Goal: Browse casually: Explore the website without a specific task or goal

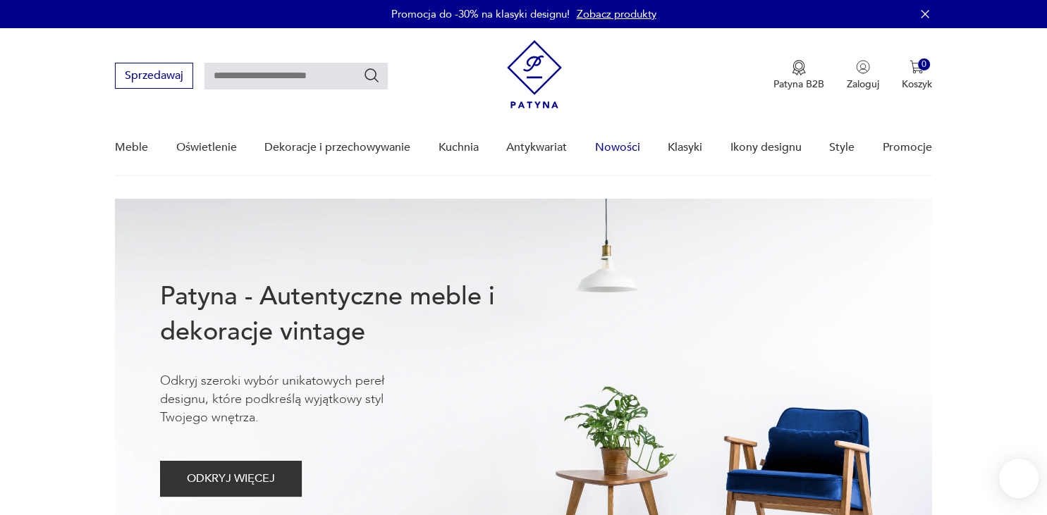
click at [613, 148] on link "Nowości" at bounding box center [617, 148] width 45 height 54
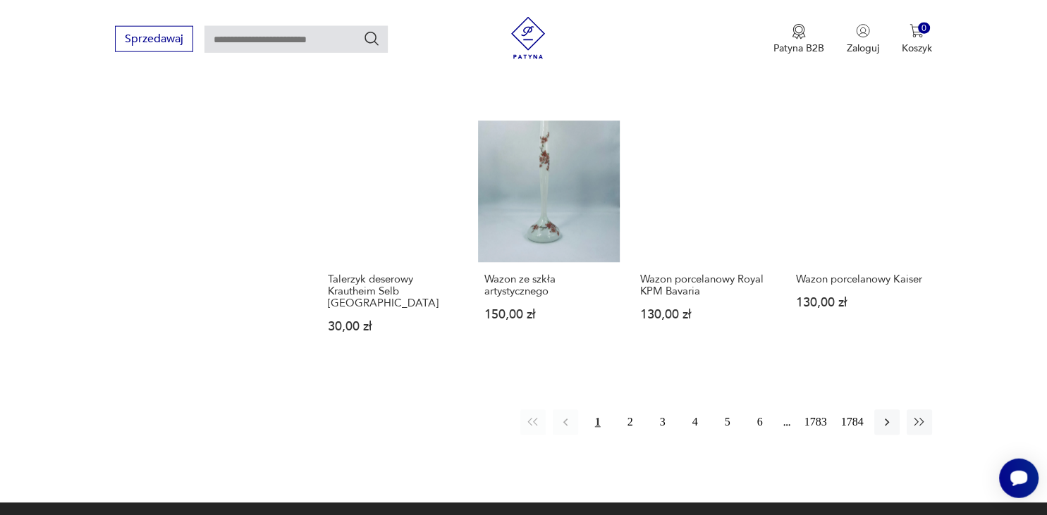
scroll to position [1039, 0]
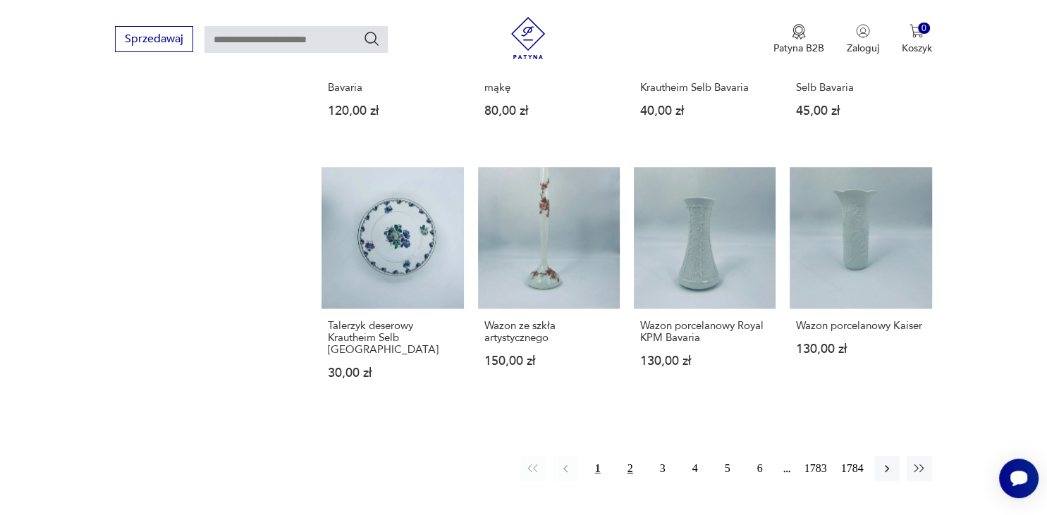
click at [630, 456] on button "2" at bounding box center [630, 468] width 25 height 25
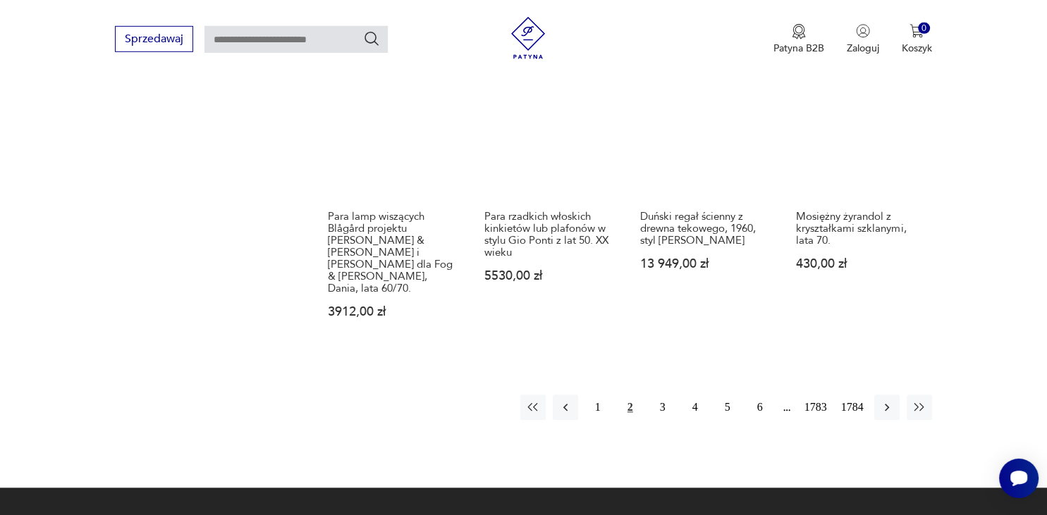
scroll to position [1373, 0]
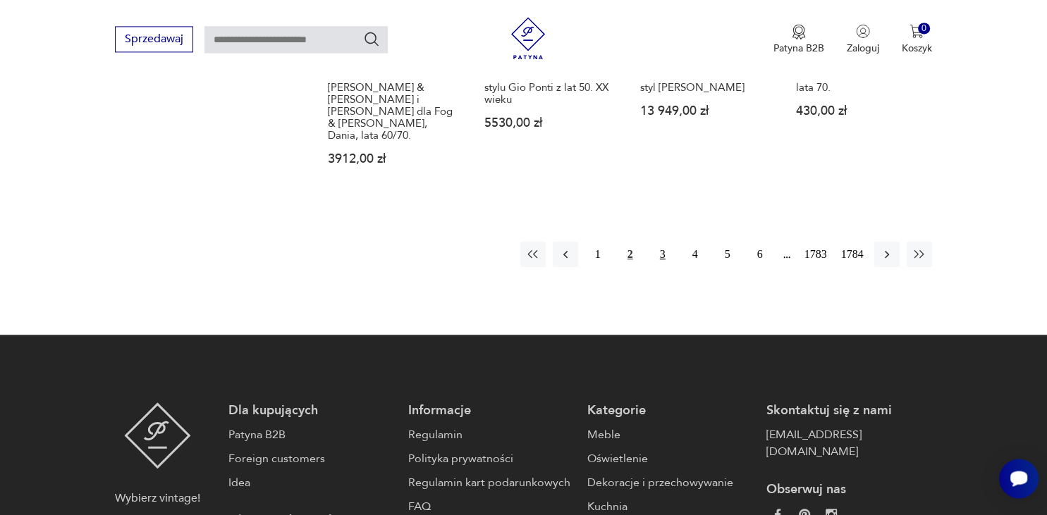
click at [662, 242] on button "3" at bounding box center [662, 254] width 25 height 25
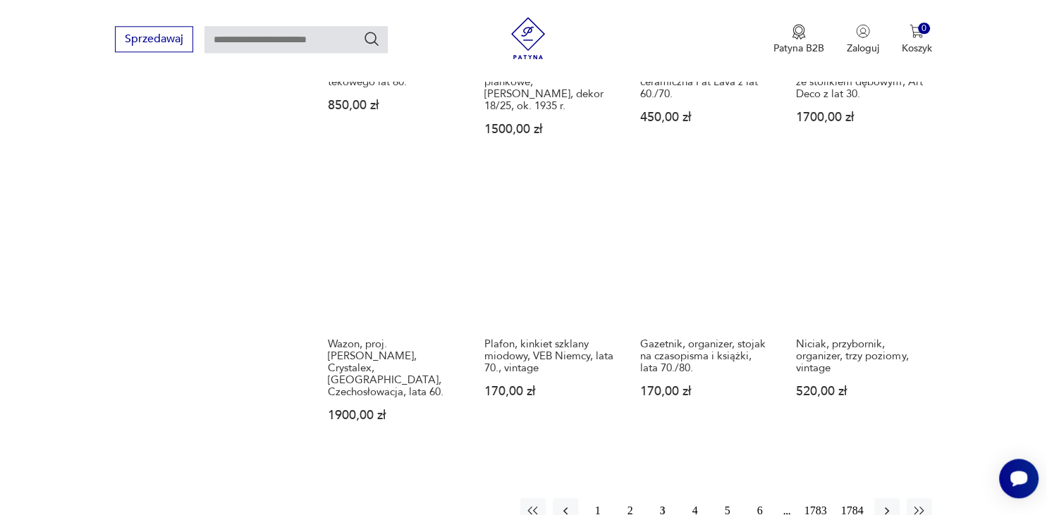
scroll to position [1150, 0]
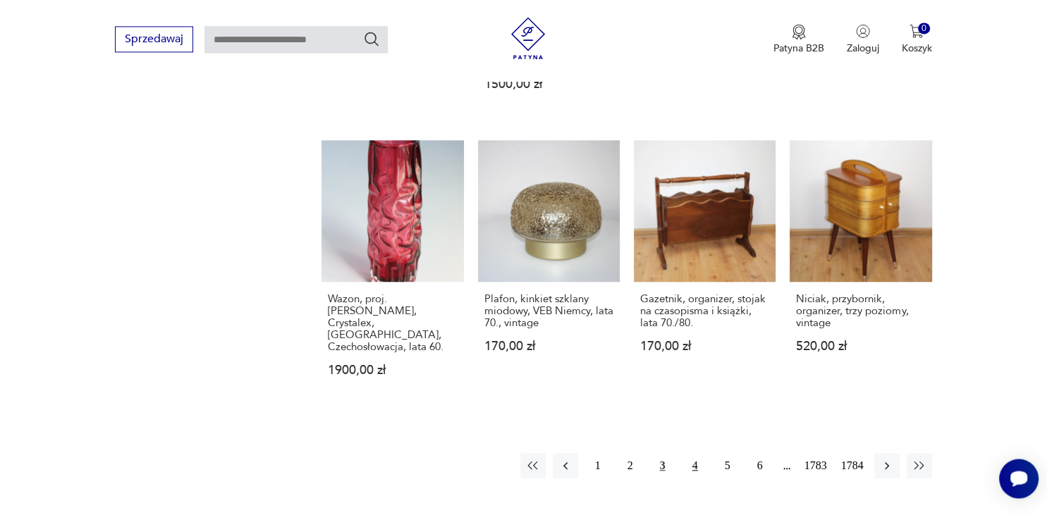
click at [694, 453] on button "4" at bounding box center [694, 465] width 25 height 25
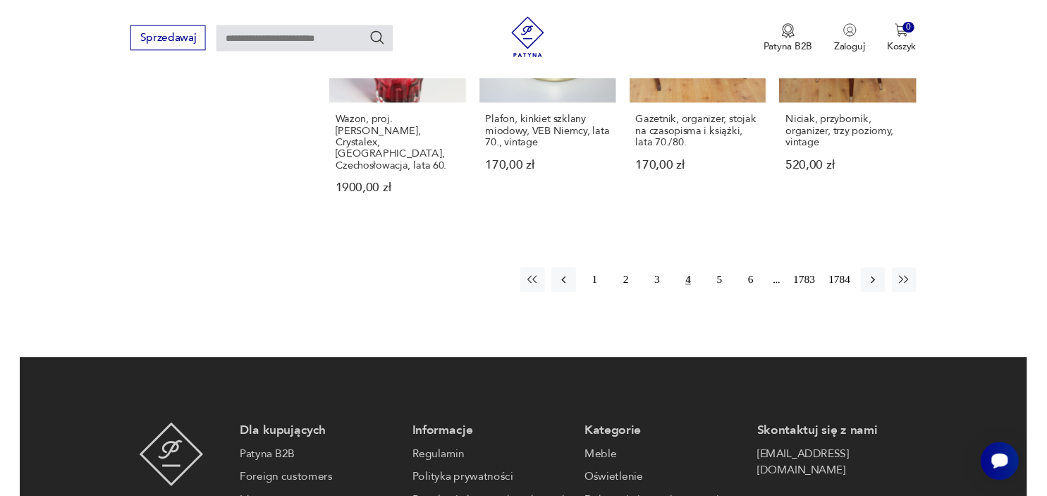
scroll to position [1298, 0]
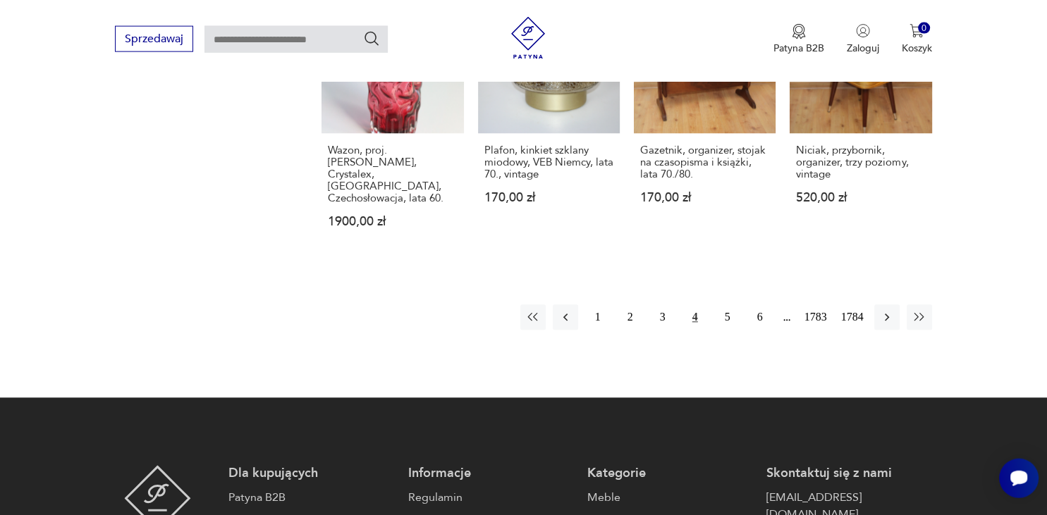
click at [695, 305] on button "4" at bounding box center [694, 317] width 25 height 25
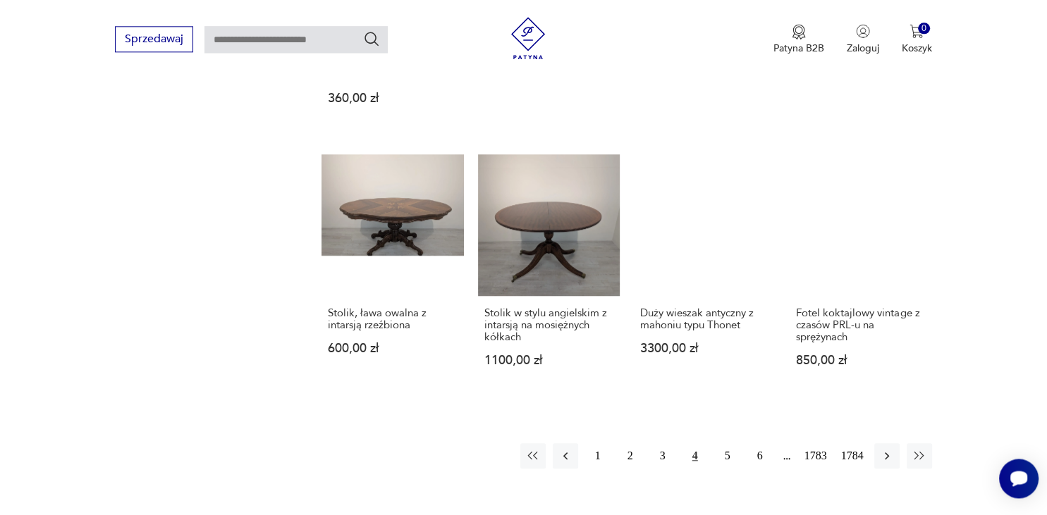
scroll to position [1191, 0]
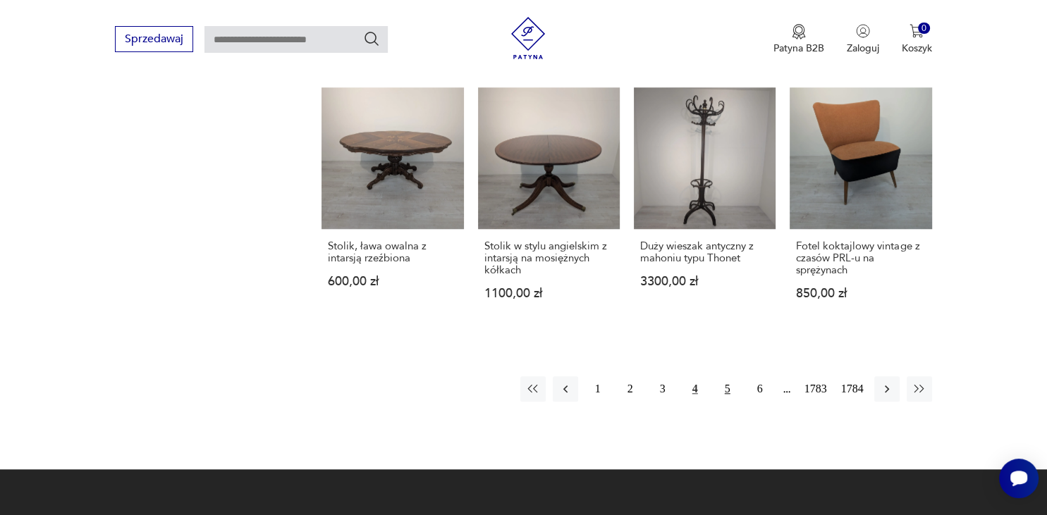
click at [728, 376] on button "5" at bounding box center [727, 388] width 25 height 25
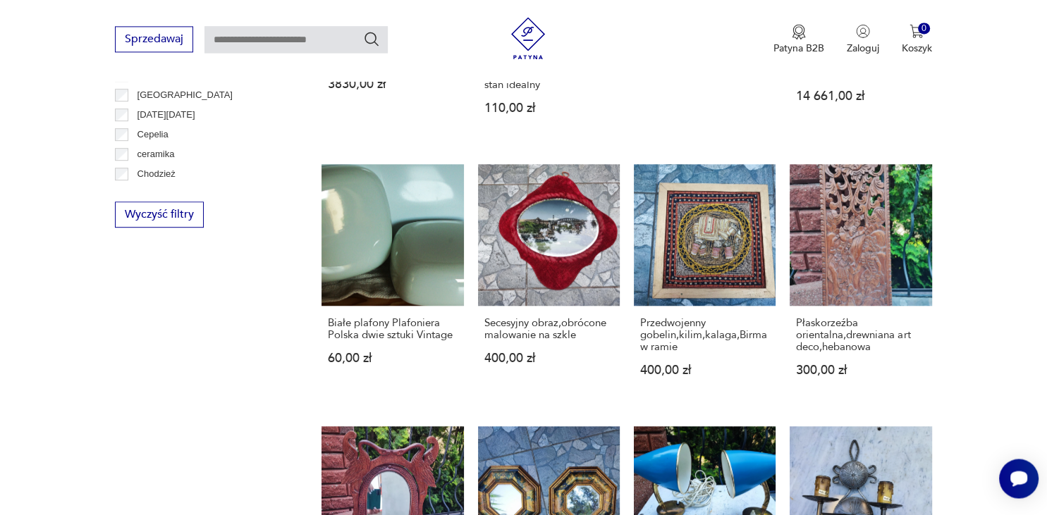
scroll to position [1224, 0]
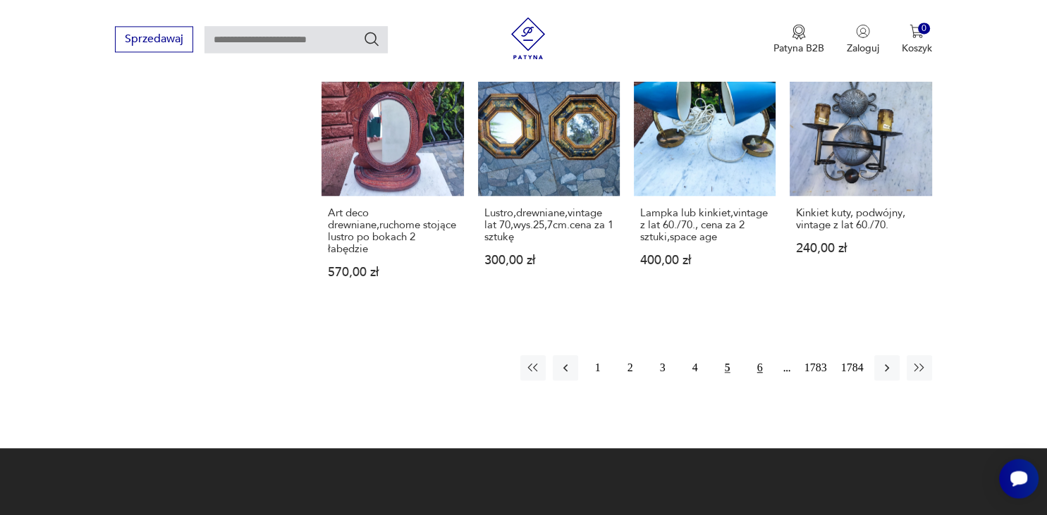
click at [760, 355] on button "6" at bounding box center [759, 367] width 25 height 25
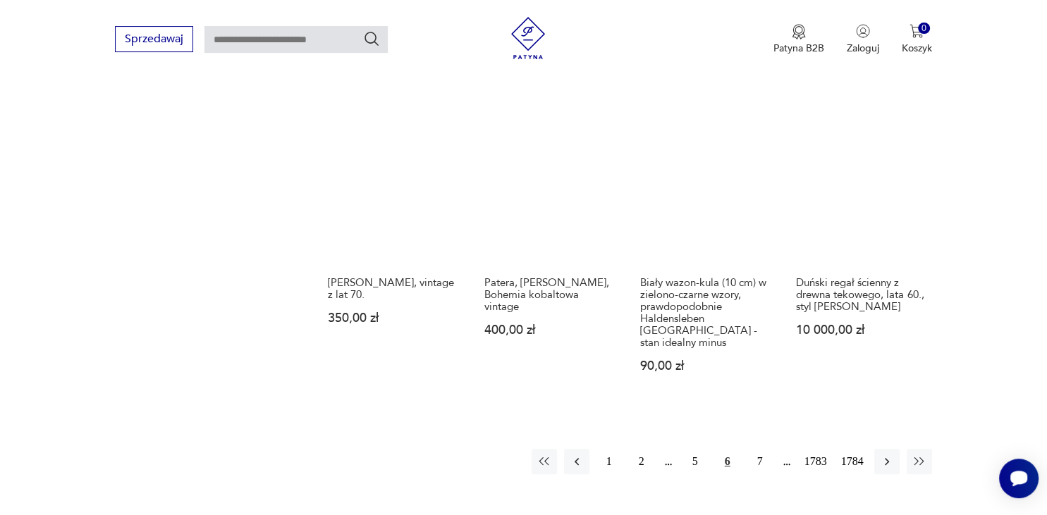
scroll to position [1149, 0]
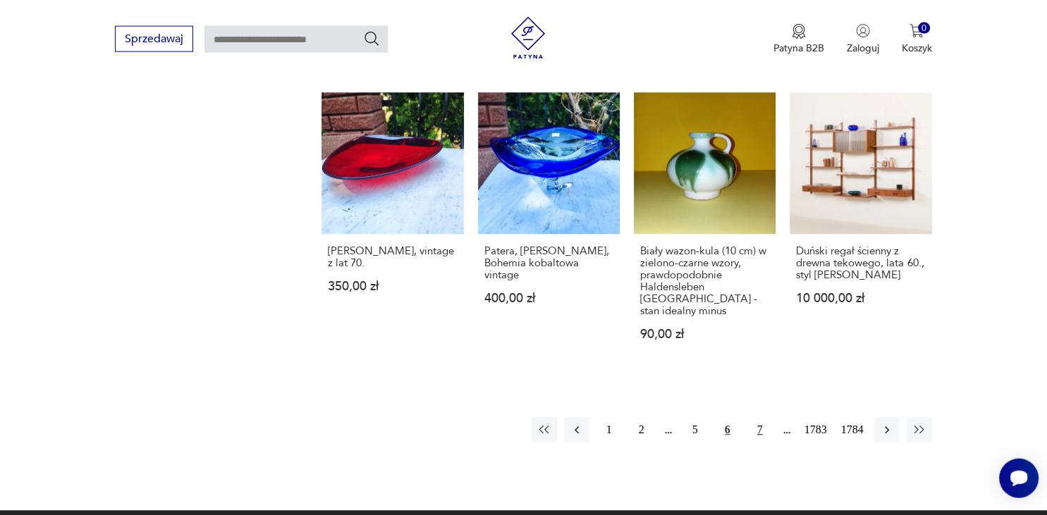
click at [759, 418] on button "7" at bounding box center [759, 430] width 25 height 25
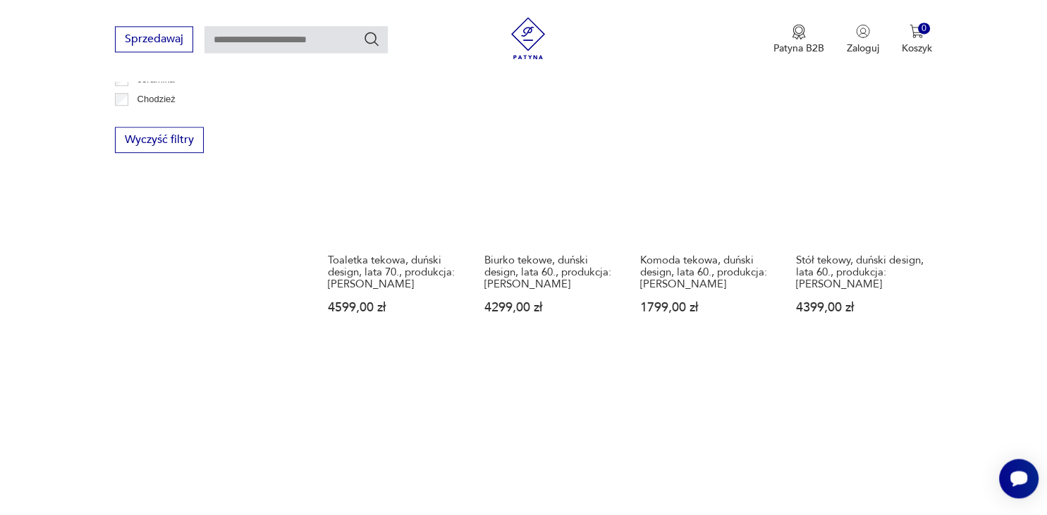
scroll to position [1224, 0]
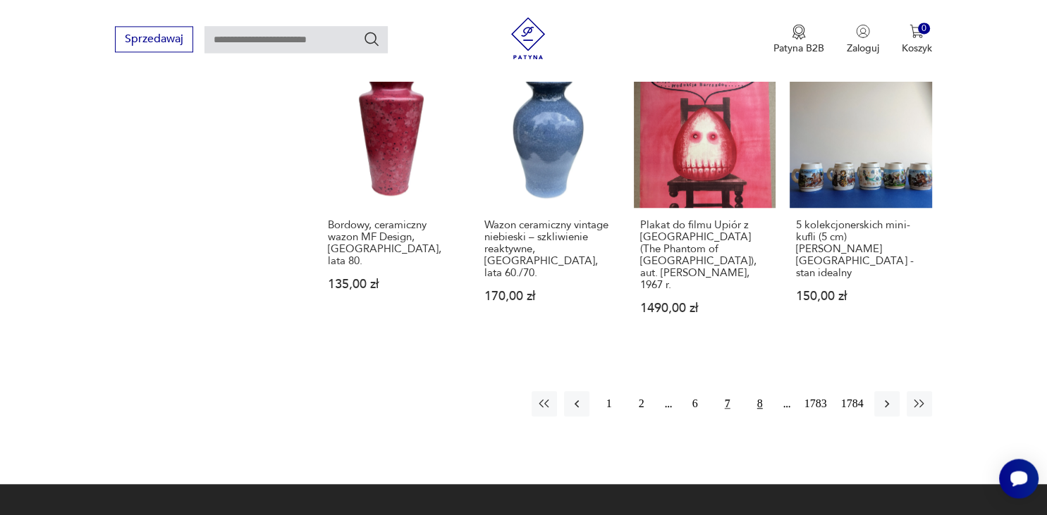
click at [759, 391] on button "8" at bounding box center [759, 403] width 25 height 25
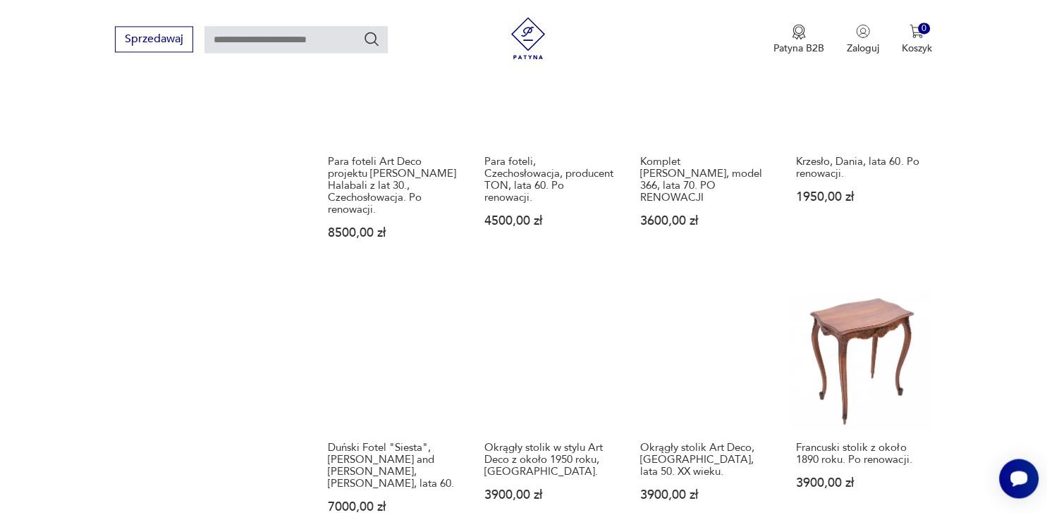
scroll to position [1373, 0]
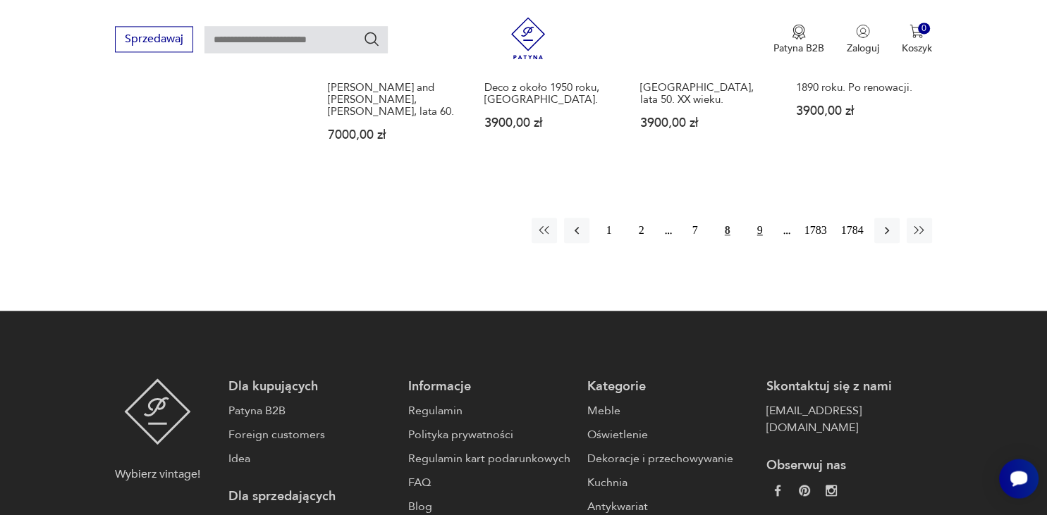
click at [759, 218] on button "9" at bounding box center [759, 230] width 25 height 25
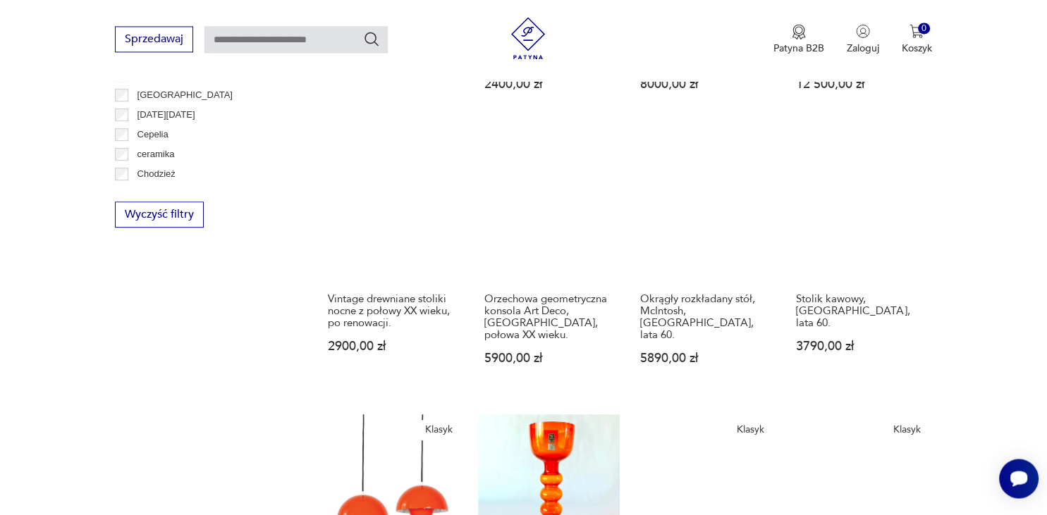
scroll to position [1150, 0]
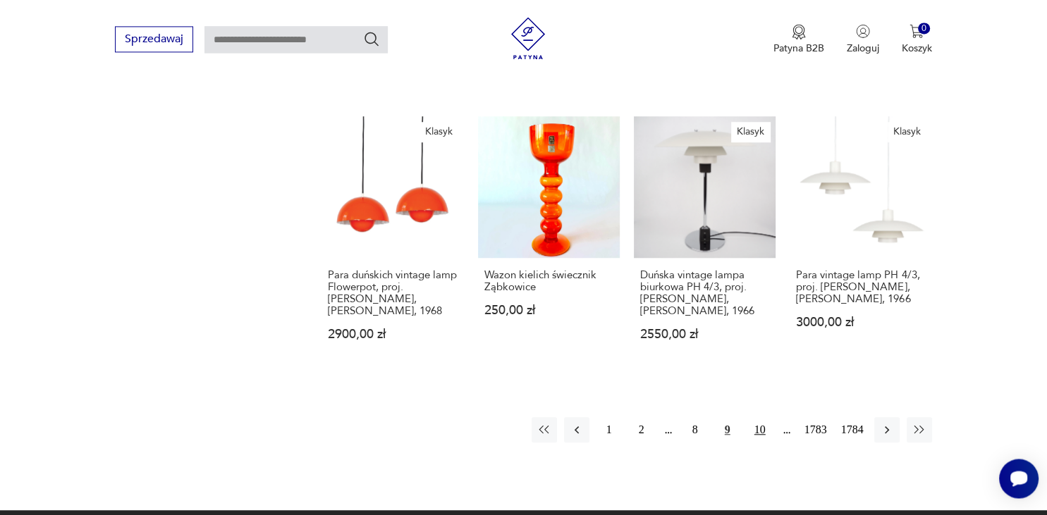
click at [763, 417] on button "10" at bounding box center [759, 429] width 25 height 25
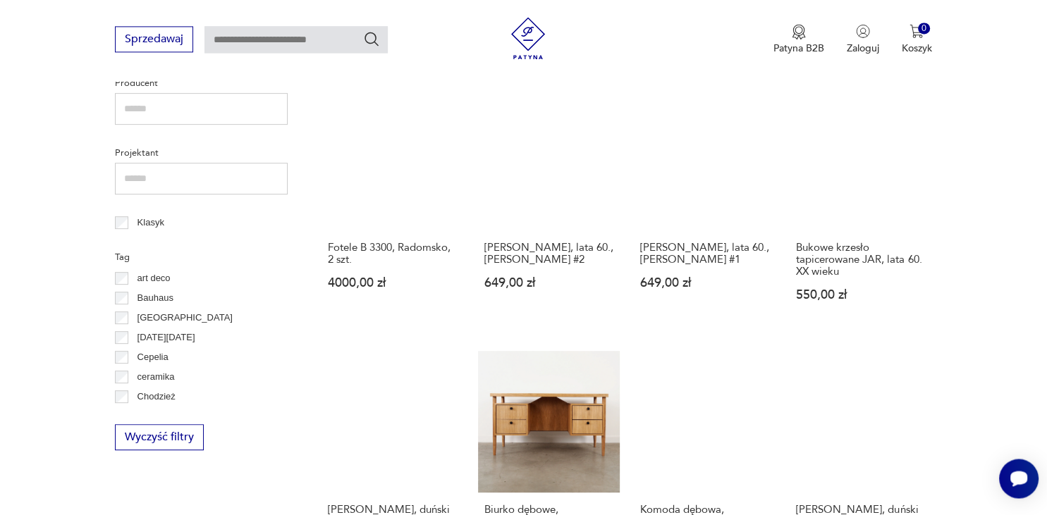
scroll to position [1075, 0]
